Goal: Use online tool/utility: Utilize a website feature to perform a specific function

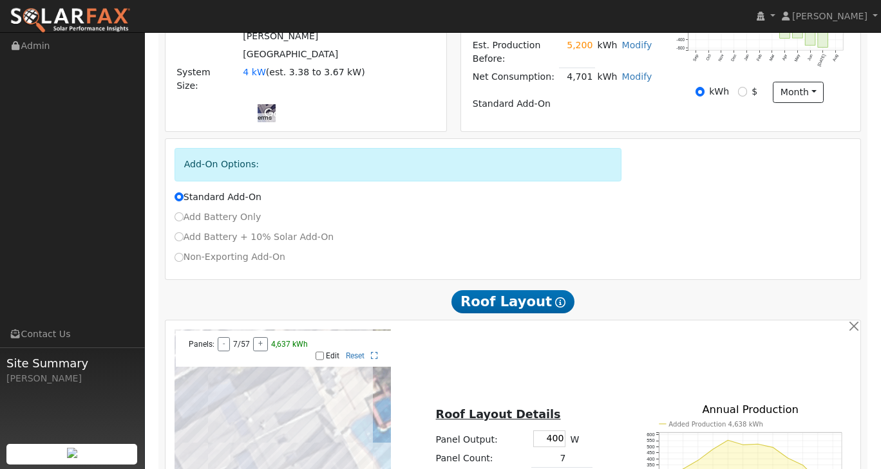
scroll to position [258, 0]
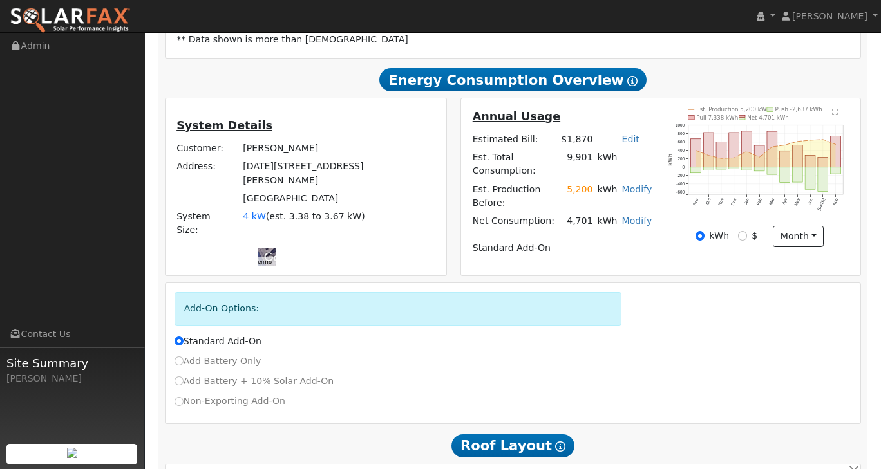
click at [630, 194] on link "Modify" at bounding box center [637, 189] width 30 height 10
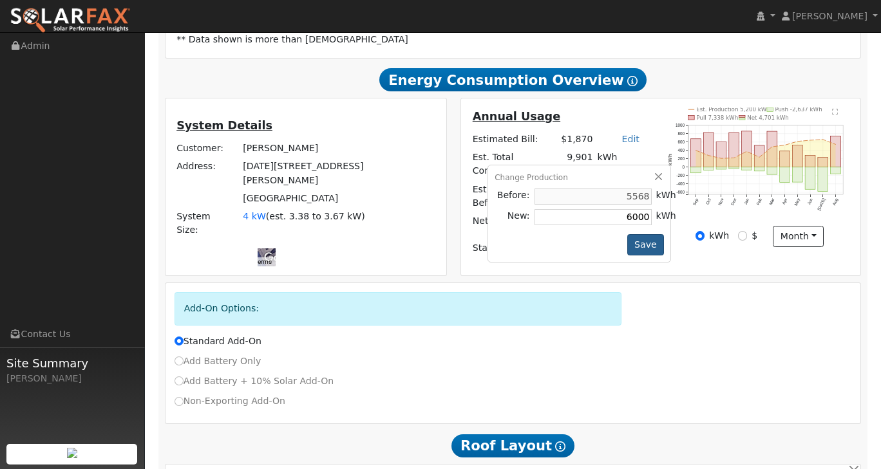
type input "6000"
click at [657, 256] on button "Save" at bounding box center [645, 245] width 37 height 22
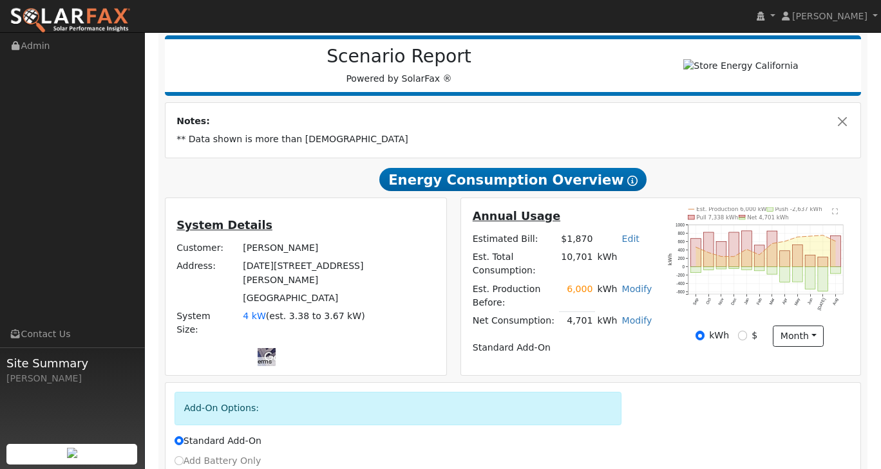
scroll to position [193, 0]
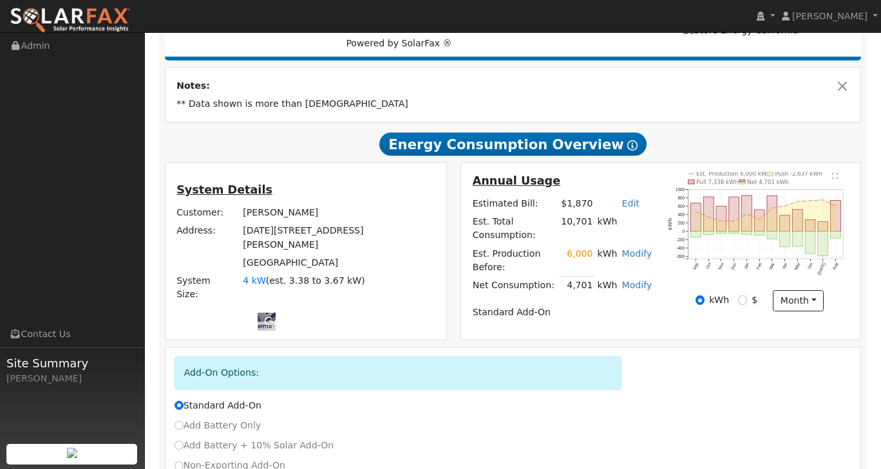
click at [632, 209] on link "Edit" at bounding box center [630, 203] width 17 height 10
type input "2"
type input "1500"
click at [681, 348] on div "Add-On Options: Standard Add-On Add Battery Only Add Battery + 10% Solar Add-On…" at bounding box center [512, 449] width 695 height 202
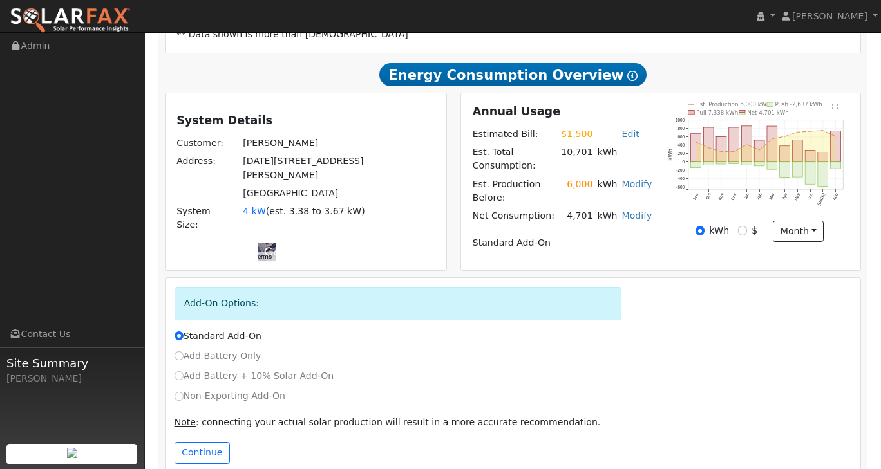
scroll to position [277, 0]
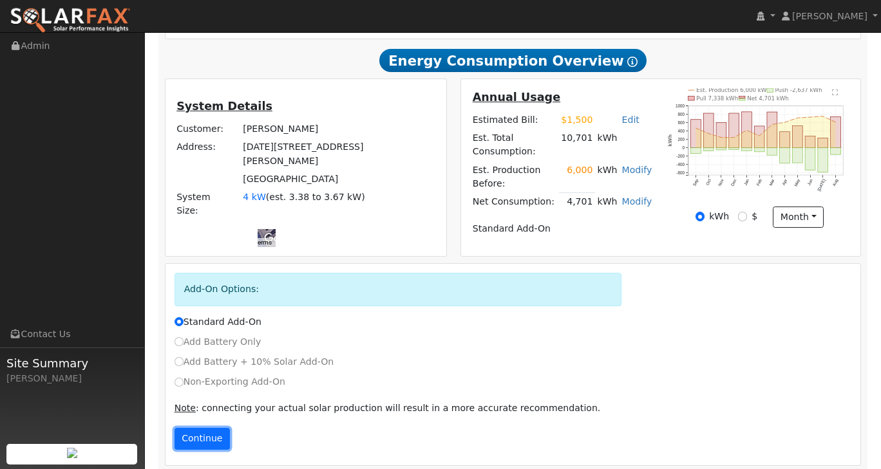
click at [211, 428] on button "Continue" at bounding box center [201, 439] width 55 height 22
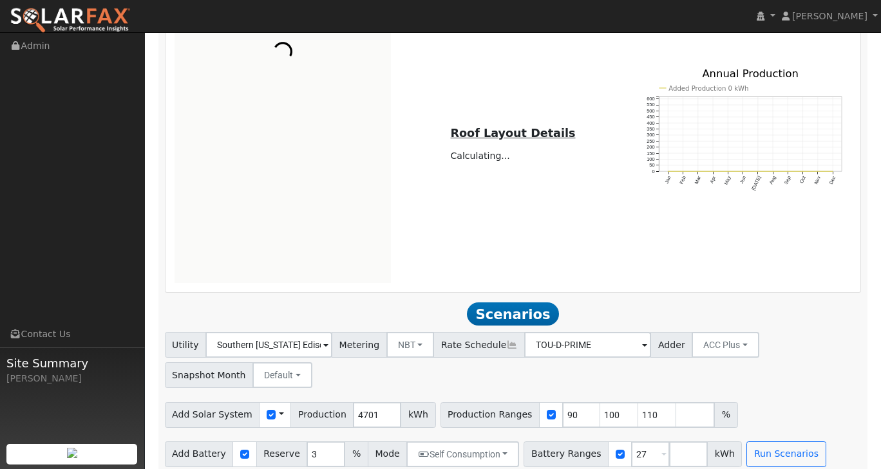
scroll to position [741, 0]
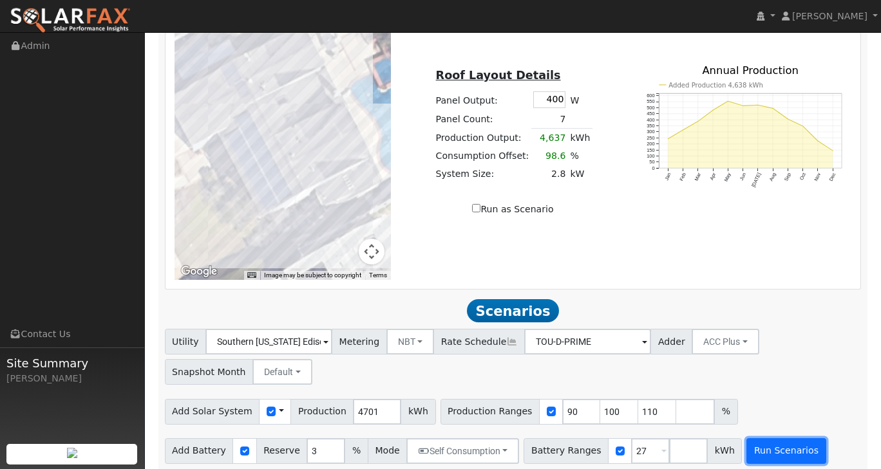
click at [775, 445] on button "Run Scenarios" at bounding box center [785, 451] width 79 height 26
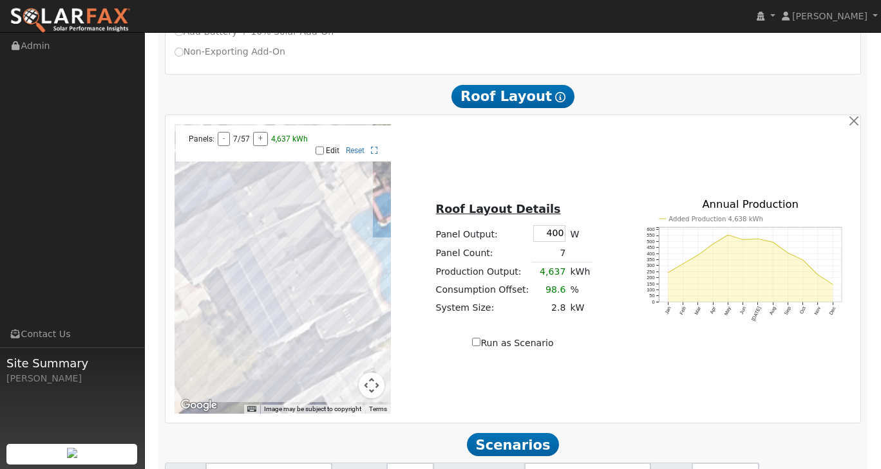
scroll to position [607, 0]
click at [559, 228] on input "400" at bounding box center [549, 233] width 32 height 16
type input "405"
click at [560, 245] on td "7" at bounding box center [549, 253] width 37 height 19
click at [559, 244] on td "7" at bounding box center [549, 253] width 37 height 19
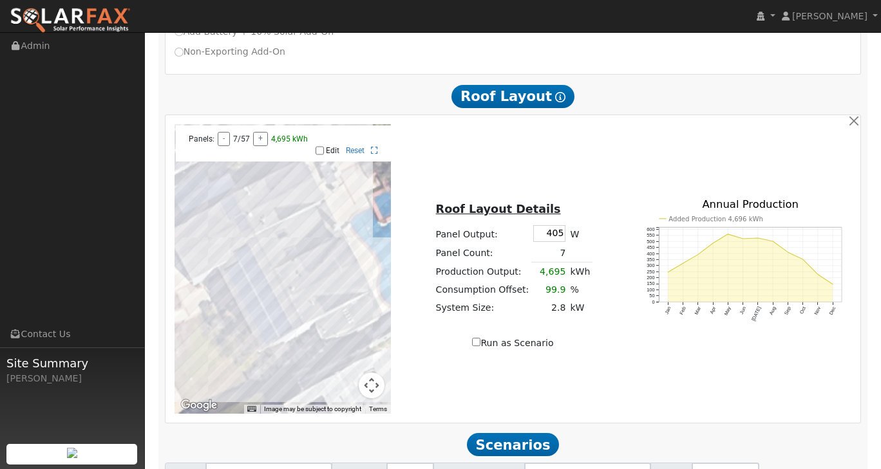
click at [292, 209] on div at bounding box center [282, 269] width 217 height 290
click at [290, 210] on div at bounding box center [282, 269] width 217 height 290
click at [287, 205] on div at bounding box center [282, 269] width 217 height 290
click at [559, 244] on td "7" at bounding box center [549, 253] width 37 height 19
click at [588, 337] on div "Run as Scenario" at bounding box center [512, 344] width 217 height 14
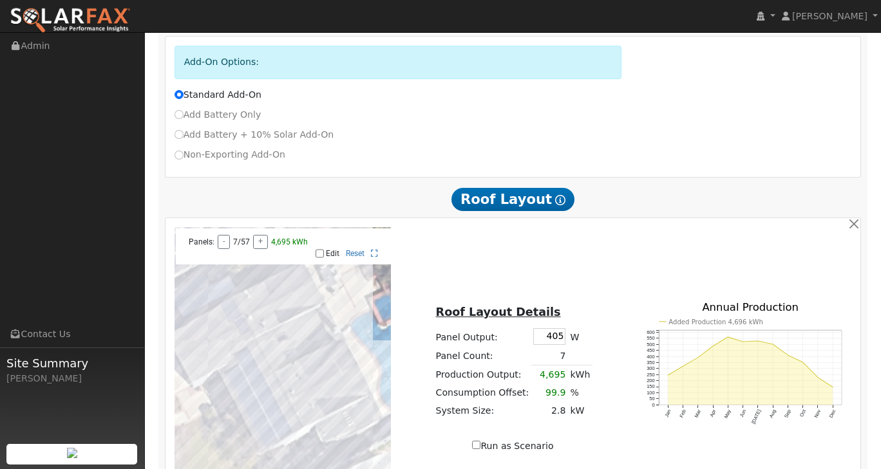
scroll to position [478, 0]
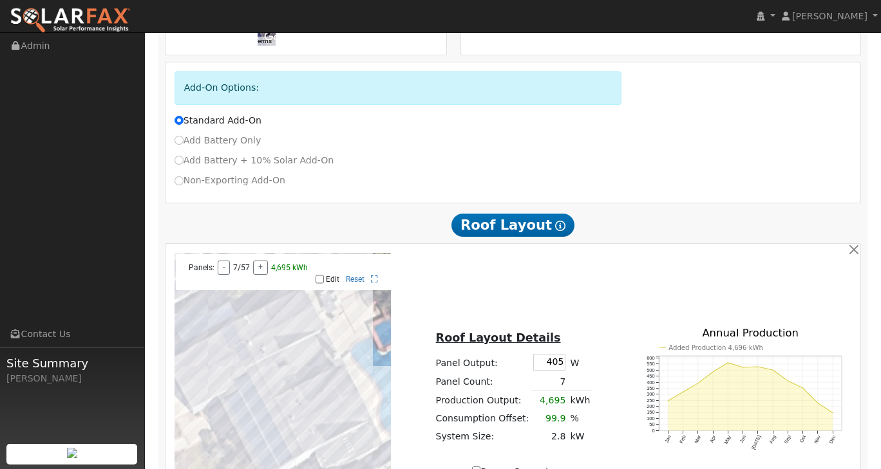
click at [331, 275] on label "Edit" at bounding box center [333, 279] width 14 height 9
click at [324, 275] on input "Edit" at bounding box center [319, 279] width 8 height 9
checkbox input "true"
click at [289, 335] on div at bounding box center [282, 398] width 217 height 290
click at [467, 305] on div "To navigate the map with touch gestures double-tap and hold your finger on the …" at bounding box center [512, 398] width 691 height 290
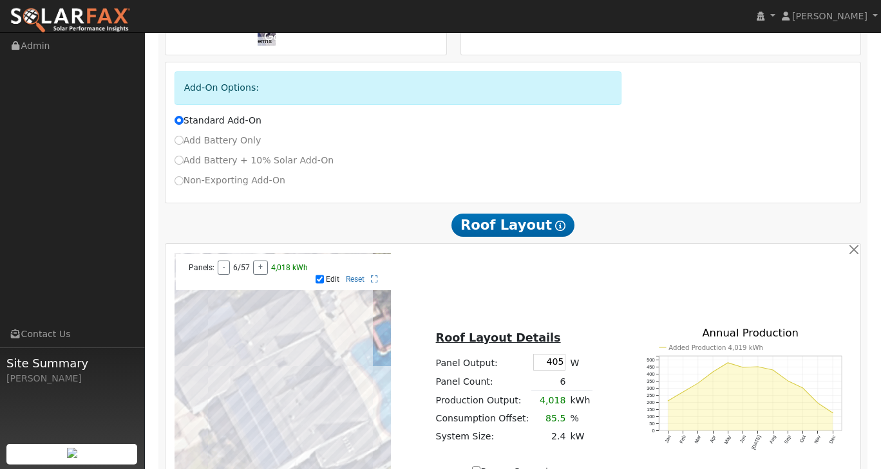
click at [357, 448] on div at bounding box center [282, 398] width 217 height 290
click at [352, 429] on div at bounding box center [282, 398] width 217 height 290
click at [349, 422] on div at bounding box center [282, 398] width 217 height 290
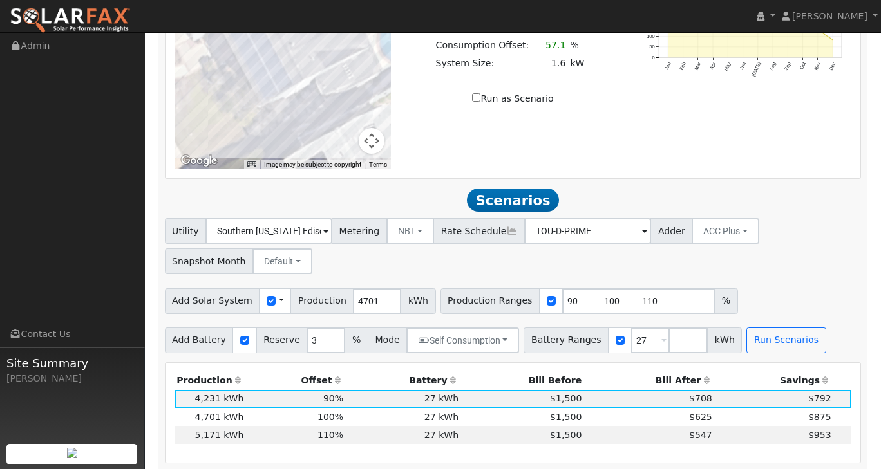
scroll to position [929, 0]
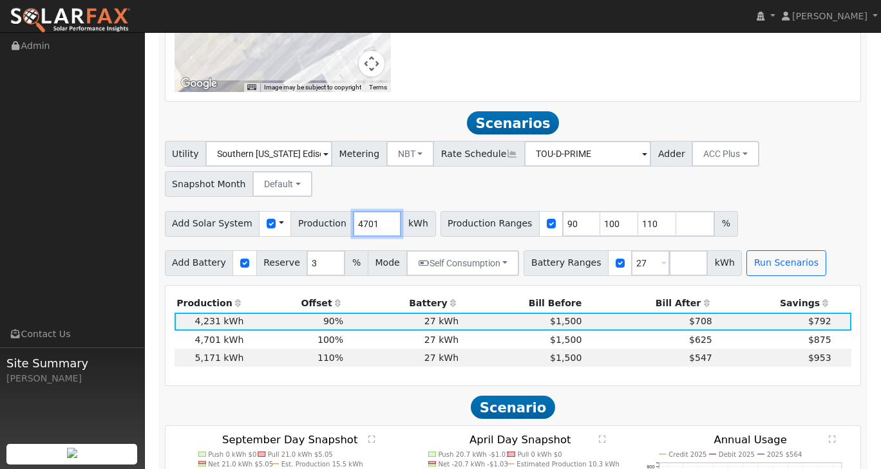
click at [362, 216] on input "4701" at bounding box center [377, 224] width 48 height 26
type input "4"
click at [788, 174] on div "Utility Southern [US_STATE] Edison Metering NBT NEM NBT Rate Schedule TOU-D-PRI…" at bounding box center [512, 166] width 701 height 61
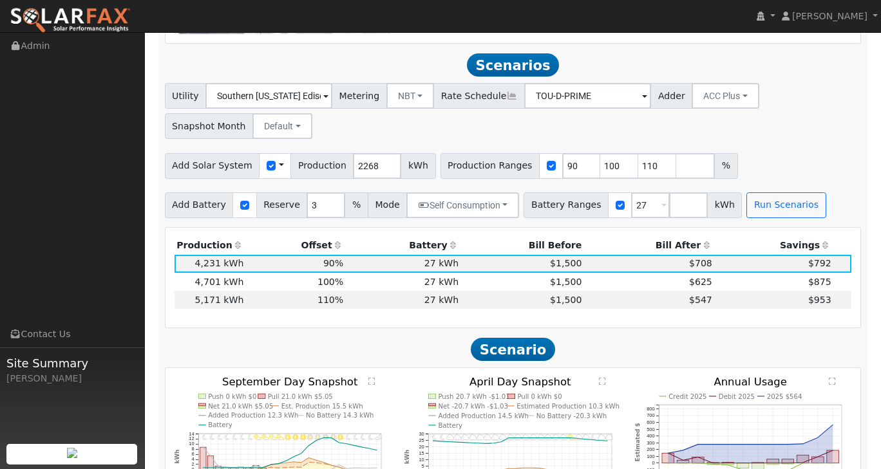
scroll to position [993, 0]
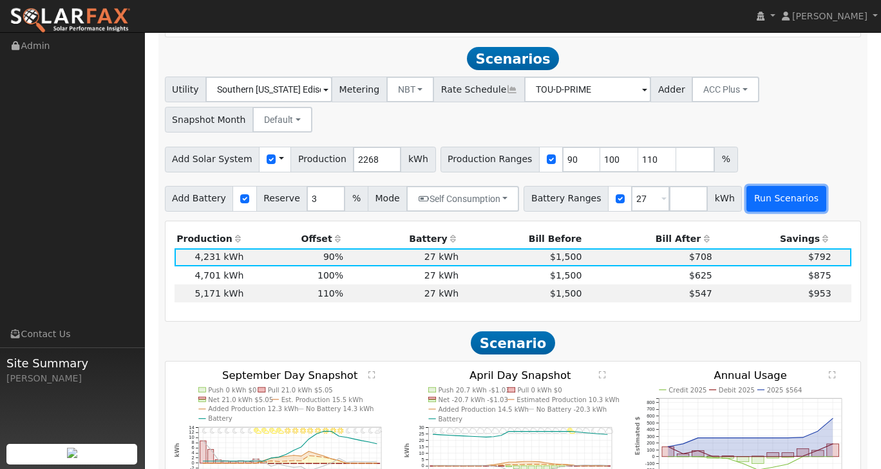
click at [762, 189] on button "Run Scenarios" at bounding box center [785, 199] width 79 height 26
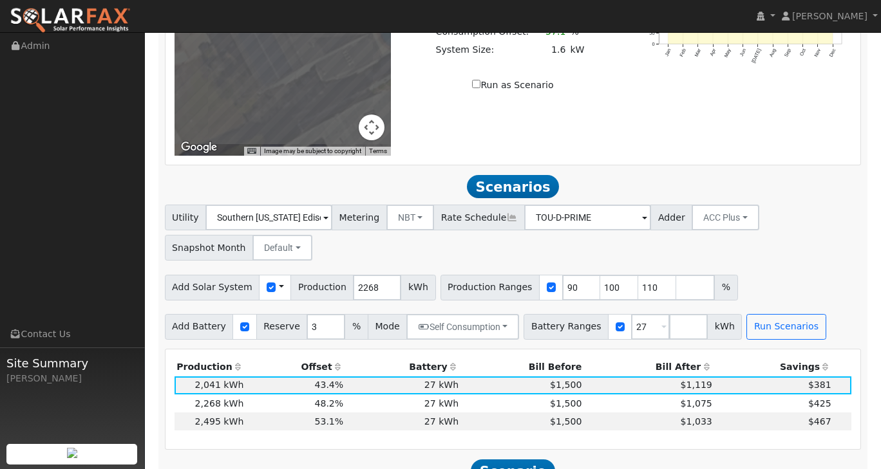
scroll to position [929, 0]
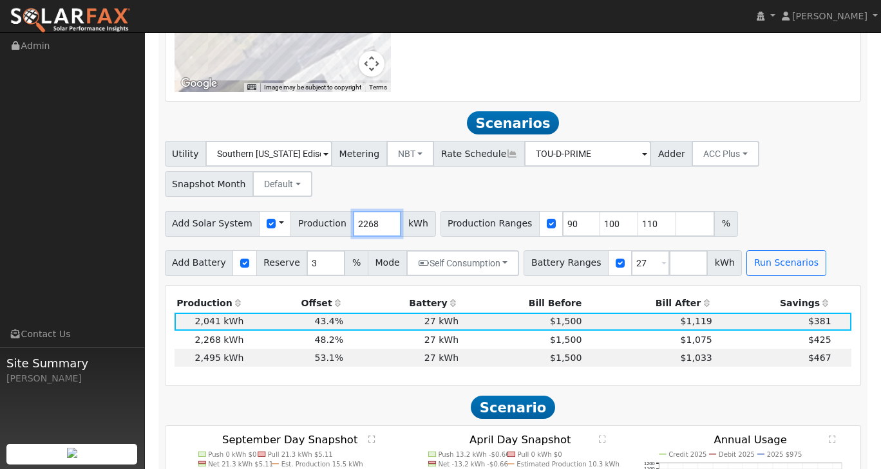
drag, startPoint x: 361, startPoint y: 217, endPoint x: 335, endPoint y: 212, distance: 26.1
click at [335, 212] on div "Add Solar System Use CSV Data Production 2268 kWh" at bounding box center [300, 224] width 271 height 26
click at [789, 183] on div "Utility Southern [US_STATE] Edison Metering NBT NEM NBT Rate Schedule TOU-D-PRI…" at bounding box center [512, 166] width 701 height 61
click at [755, 256] on button "Run Scenarios" at bounding box center [785, 263] width 79 height 26
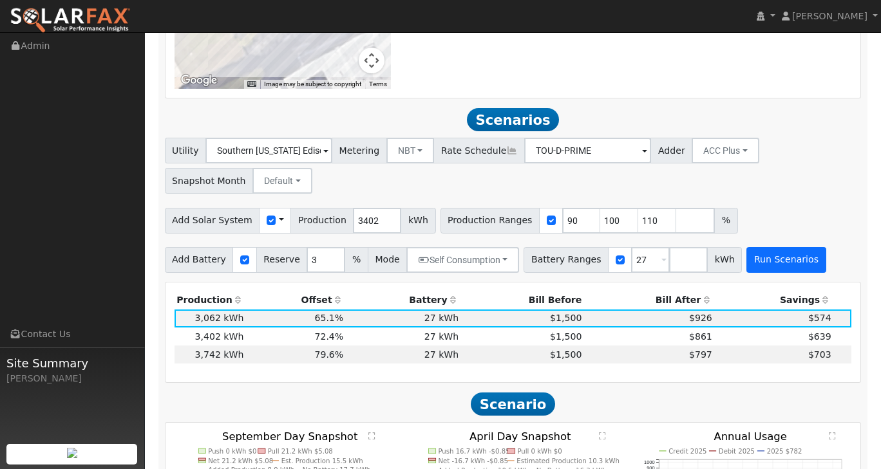
scroll to position [993, 0]
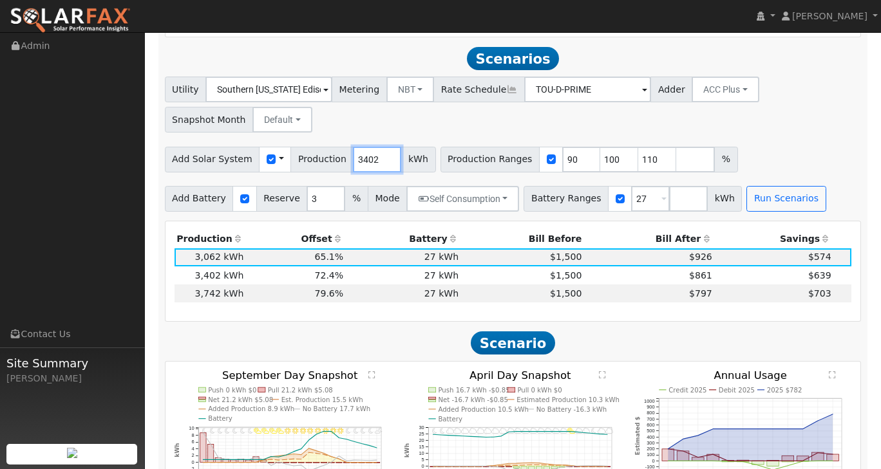
drag, startPoint x: 367, startPoint y: 151, endPoint x: 340, endPoint y: 154, distance: 27.2
click at [353, 154] on input "3402" at bounding box center [377, 160] width 48 height 26
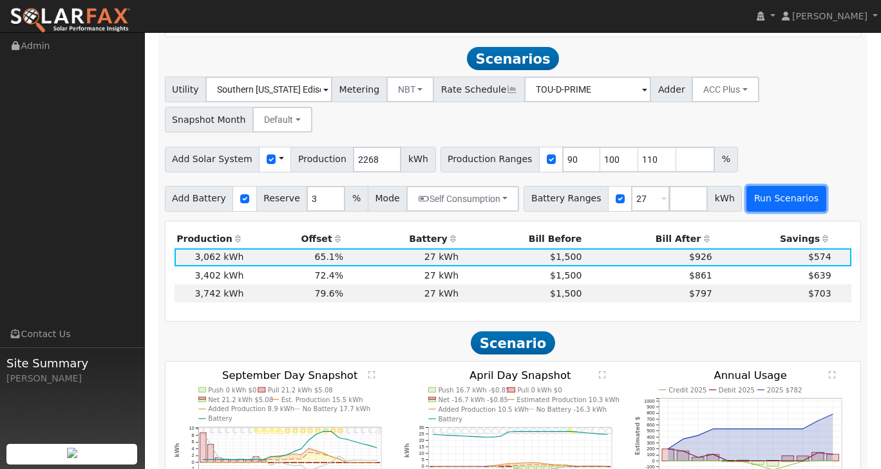
click at [761, 194] on button "Run Scenarios" at bounding box center [785, 199] width 79 height 26
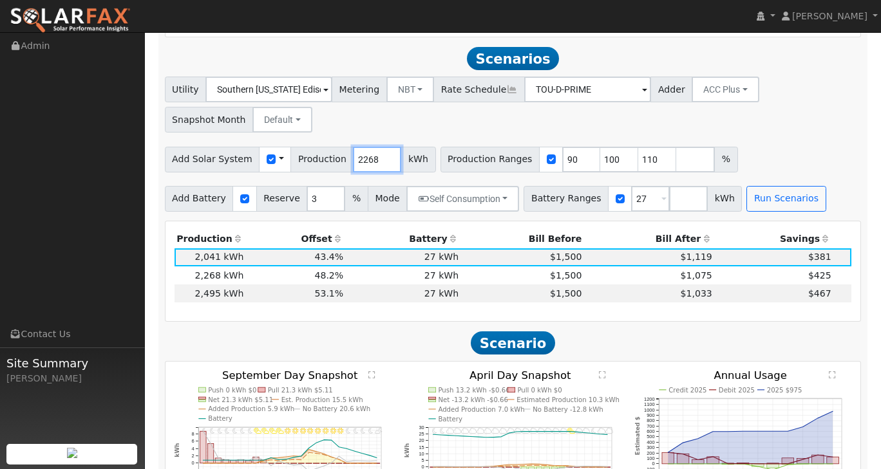
drag, startPoint x: 365, startPoint y: 153, endPoint x: 332, endPoint y: 149, distance: 33.1
click at [332, 149] on div "Add Solar System Use CSV Data Production 2268 kWh" at bounding box center [300, 160] width 271 height 26
type input "4536"
click at [761, 142] on div "Add Solar System Use CSV Data Production 4536 kWh Production Ranges 90 100 110 %" at bounding box center [512, 157] width 701 height 30
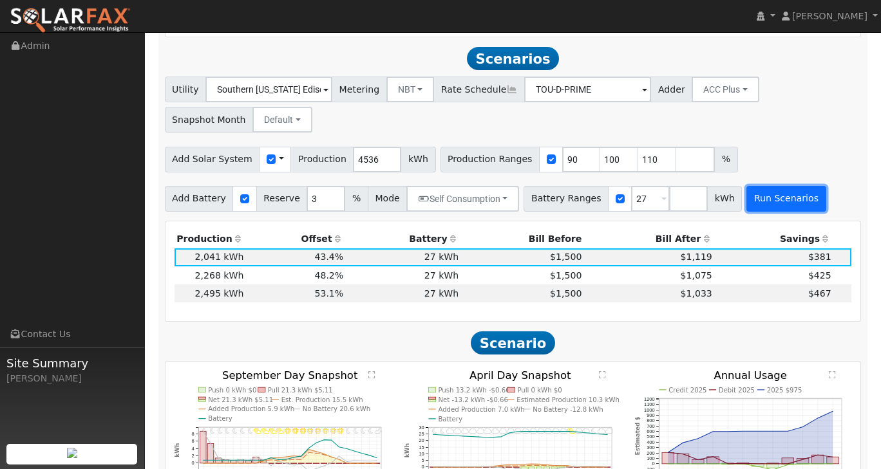
click at [760, 186] on button "Run Scenarios" at bounding box center [785, 199] width 79 height 26
